Goal: Contribute content: Contribute content

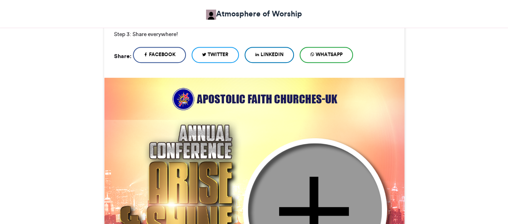
scroll to position [250, 0]
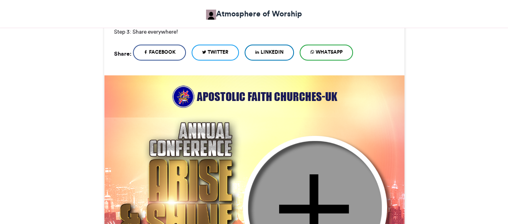
click at [253, 95] on img at bounding box center [254, 225] width 301 height 301
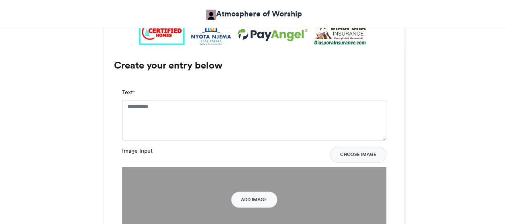
scroll to position [575, 0]
click at [213, 119] on textarea "Text *" at bounding box center [254, 120] width 264 height 40
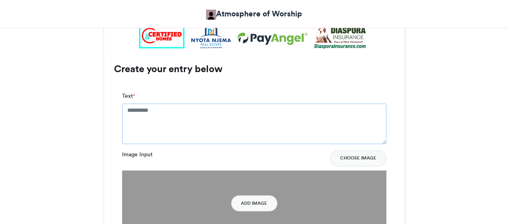
scroll to position [574, 0]
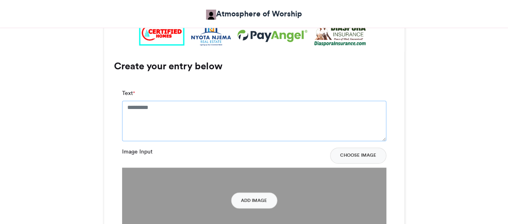
click at [228, 122] on textarea "Text *" at bounding box center [254, 121] width 264 height 40
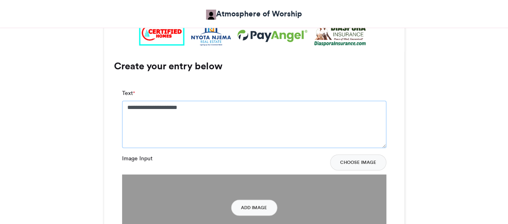
drag, startPoint x: 168, startPoint y: 110, endPoint x: 67, endPoint y: 113, distance: 101.2
click at [67, 113] on div "CREATE YOUR OWN I WILL BE ATTENDING E-FLYER Atmosphere of Worship 24-07-2024 66…" at bounding box center [253, 31] width 457 height 914
drag, startPoint x: 158, startPoint y: 113, endPoint x: 106, endPoint y: 107, distance: 52.5
click at [106, 107] on div "Create your entry below Your Email * Your Name * Text * ****** Image Input Choo…" at bounding box center [254, 178] width 300 height 255
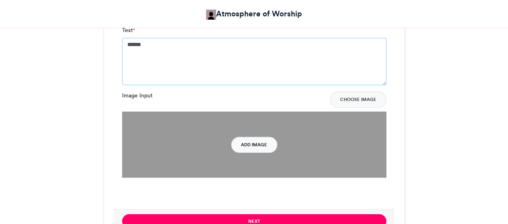
scroll to position [638, 0]
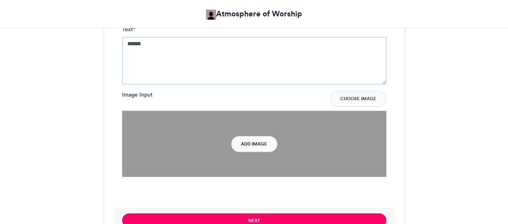
type textarea "******"
click at [253, 139] on button "Add Image" at bounding box center [254, 144] width 46 height 16
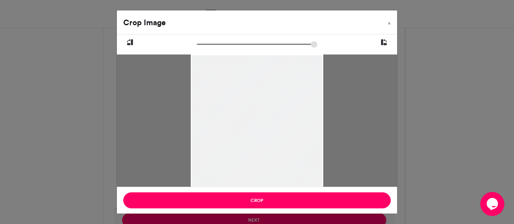
drag, startPoint x: 254, startPoint y: 186, endPoint x: 267, endPoint y: 188, distance: 13.0
click at [267, 188] on div "Crop Image × Crop" at bounding box center [256, 112] width 281 height 204
drag, startPoint x: 264, startPoint y: 148, endPoint x: 256, endPoint y: 143, distance: 9.0
click at [256, 143] on div at bounding box center [255, 138] width 145 height 182
drag, startPoint x: 201, startPoint y: 44, endPoint x: 190, endPoint y: 47, distance: 11.2
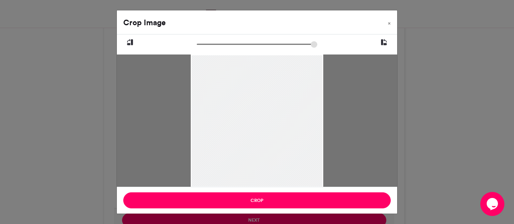
type input "******"
click at [197, 47] on input "zoom" at bounding box center [257, 45] width 120 height 8
drag, startPoint x: 250, startPoint y: 97, endPoint x: 250, endPoint y: 92, distance: 4.8
click at [250, 92] on div at bounding box center [257, 131] width 132 height 165
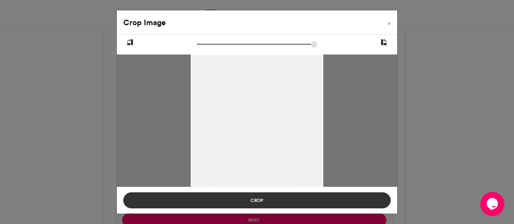
click at [279, 202] on button "Crop" at bounding box center [256, 201] width 267 height 16
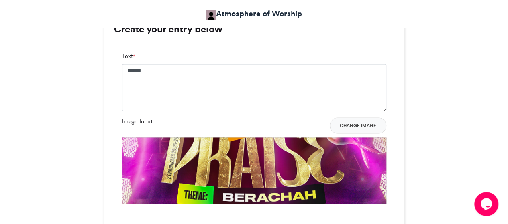
scroll to position [612, 0]
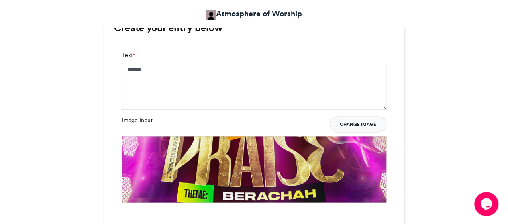
click at [364, 124] on button "Change Image" at bounding box center [357, 124] width 57 height 16
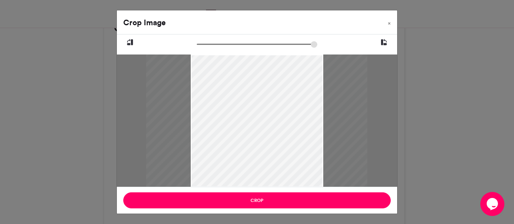
drag, startPoint x: 198, startPoint y: 42, endPoint x: 240, endPoint y: 48, distance: 42.2
type input "******"
click at [239, 47] on input "zoom" at bounding box center [257, 45] width 120 height 8
drag, startPoint x: 254, startPoint y: 136, endPoint x: 254, endPoint y: 176, distance: 39.7
click at [254, 176] on div at bounding box center [260, 184] width 234 height 416
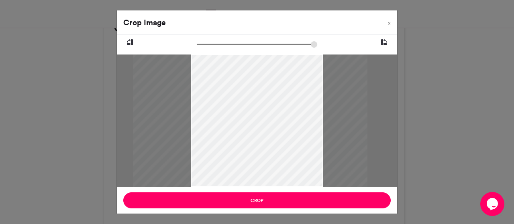
drag, startPoint x: 264, startPoint y: 116, endPoint x: 254, endPoint y: 155, distance: 40.6
click at [254, 155] on div at bounding box center [250, 224] width 234 height 416
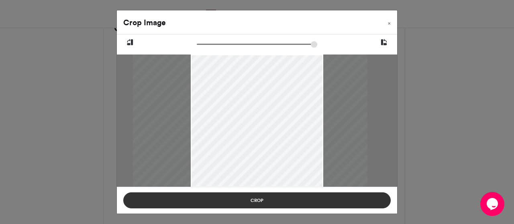
click at [281, 203] on button "Crop" at bounding box center [256, 201] width 267 height 16
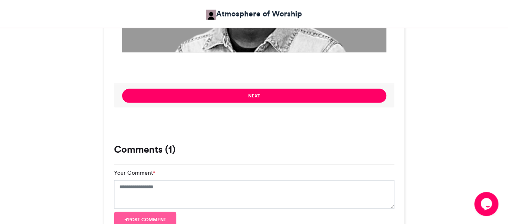
scroll to position [743, 0]
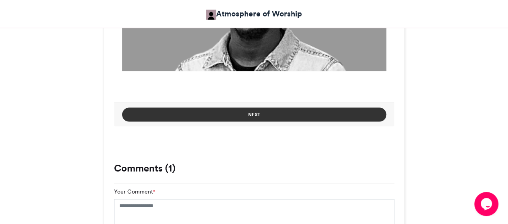
click at [256, 110] on button "Next" at bounding box center [254, 115] width 264 height 14
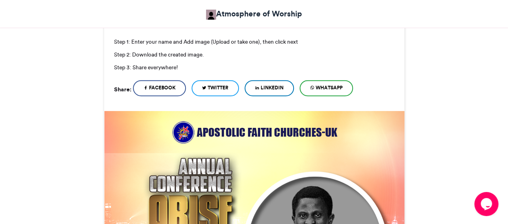
scroll to position [217, 0]
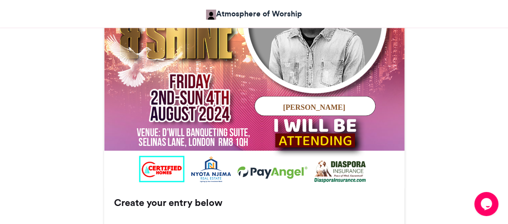
scroll to position [437, 0]
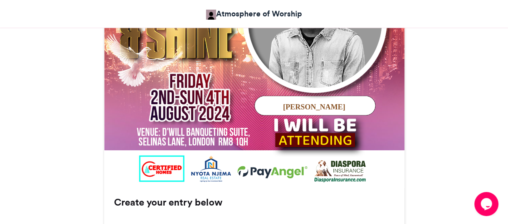
click at [205, 126] on img at bounding box center [254, 38] width 301 height 301
drag, startPoint x: 205, startPoint y: 126, endPoint x: 172, endPoint y: 111, distance: 37.0
click at [172, 111] on img at bounding box center [254, 38] width 301 height 301
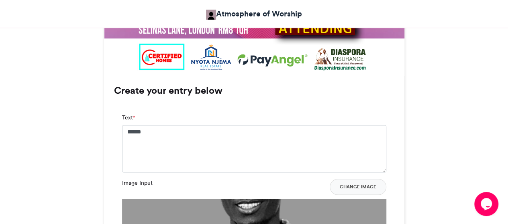
scroll to position [547, 0]
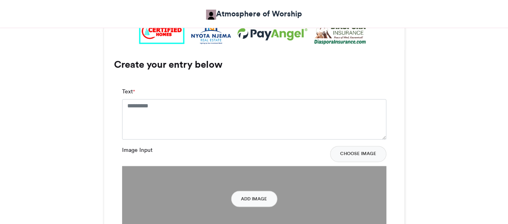
scroll to position [576, 0]
drag, startPoint x: 0, startPoint y: 0, endPoint x: 168, endPoint y: 112, distance: 201.6
click at [168, 112] on textarea "Text *" at bounding box center [254, 119] width 264 height 40
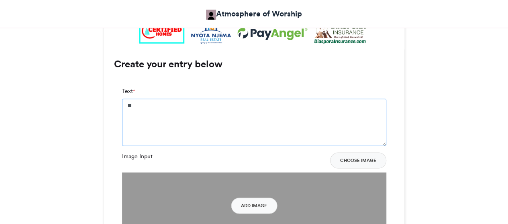
type textarea "*"
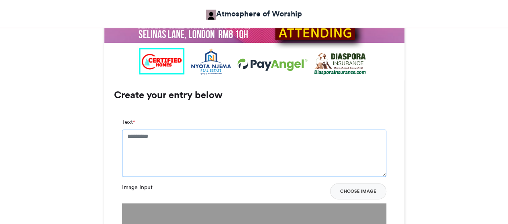
scroll to position [545, 0]
click at [164, 141] on textarea "Text *" at bounding box center [254, 152] width 264 height 47
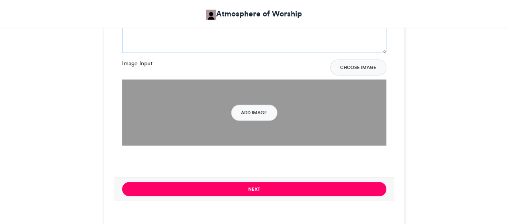
scroll to position [689, 0]
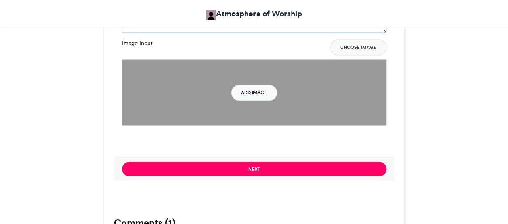
type textarea "******"
click at [250, 93] on button "Add Image" at bounding box center [254, 93] width 46 height 16
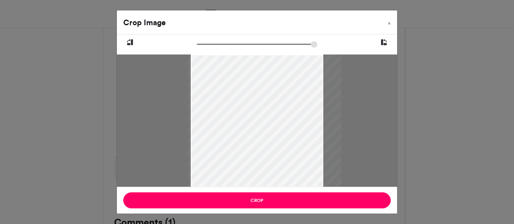
drag, startPoint x: 249, startPoint y: 120, endPoint x: 256, endPoint y: 120, distance: 7.2
click at [256, 120] on div at bounding box center [264, 121] width 153 height 133
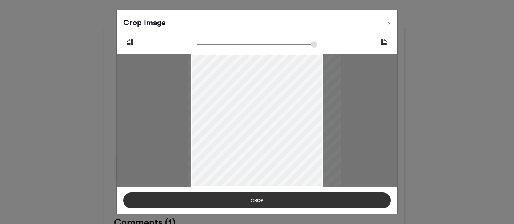
click at [251, 203] on button "Crop" at bounding box center [256, 201] width 267 height 16
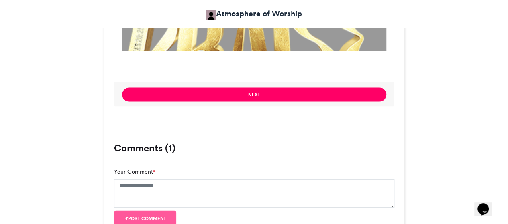
scroll to position [765, 0]
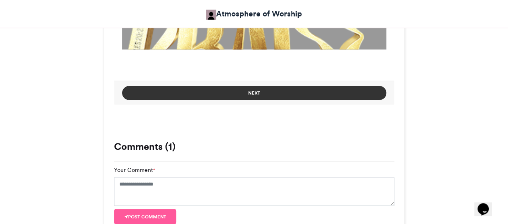
click at [264, 95] on button "Next" at bounding box center [254, 93] width 264 height 14
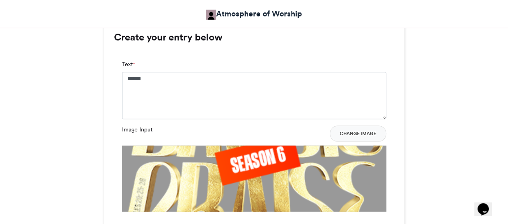
scroll to position [603, 0]
click at [373, 131] on button "Change Image" at bounding box center [357, 133] width 57 height 16
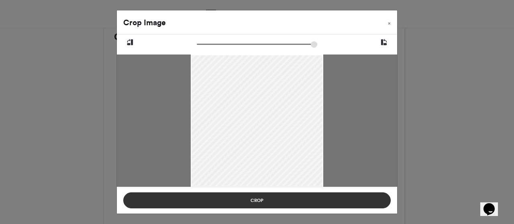
drag, startPoint x: 263, startPoint y: 211, endPoint x: 260, endPoint y: 201, distance: 10.2
click at [260, 201] on div "Crop" at bounding box center [257, 200] width 280 height 27
click at [260, 201] on button "Crop" at bounding box center [256, 201] width 267 height 16
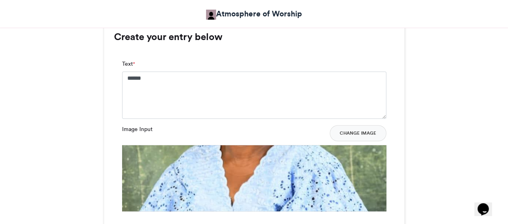
scroll to position [723, 0]
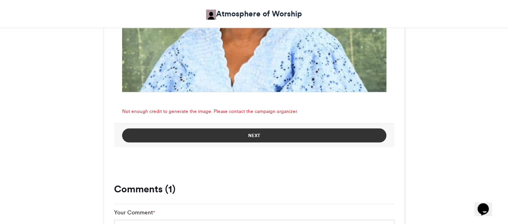
click at [275, 135] on button "Next" at bounding box center [254, 135] width 264 height 14
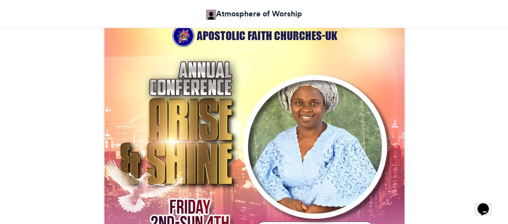
scroll to position [299, 0]
